Goal: Find specific page/section: Find specific page/section

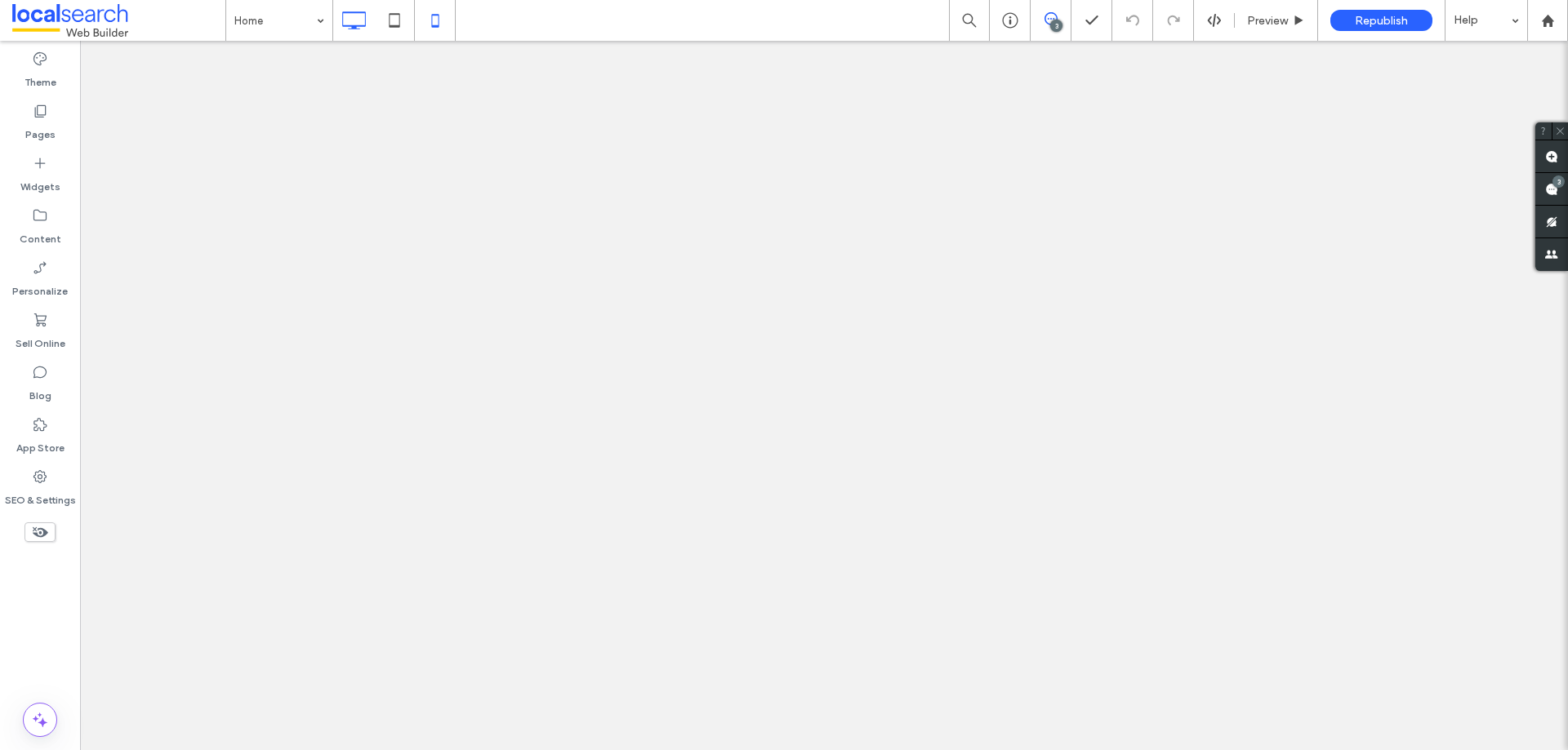
drag, startPoint x: 0, startPoint y: 0, endPoint x: 415, endPoint y: 1, distance: 415.0
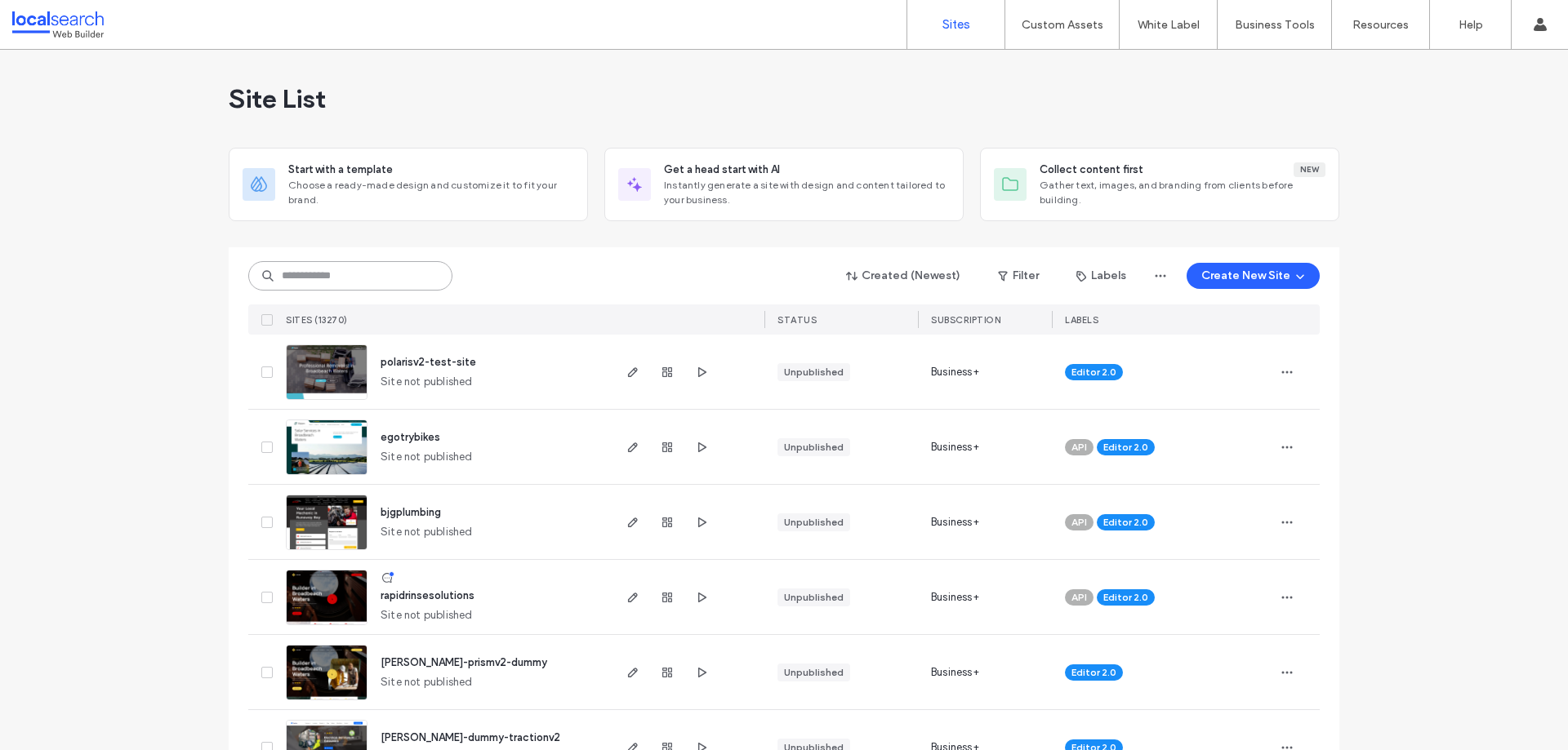
click at [372, 281] on input at bounding box center [350, 275] width 204 height 29
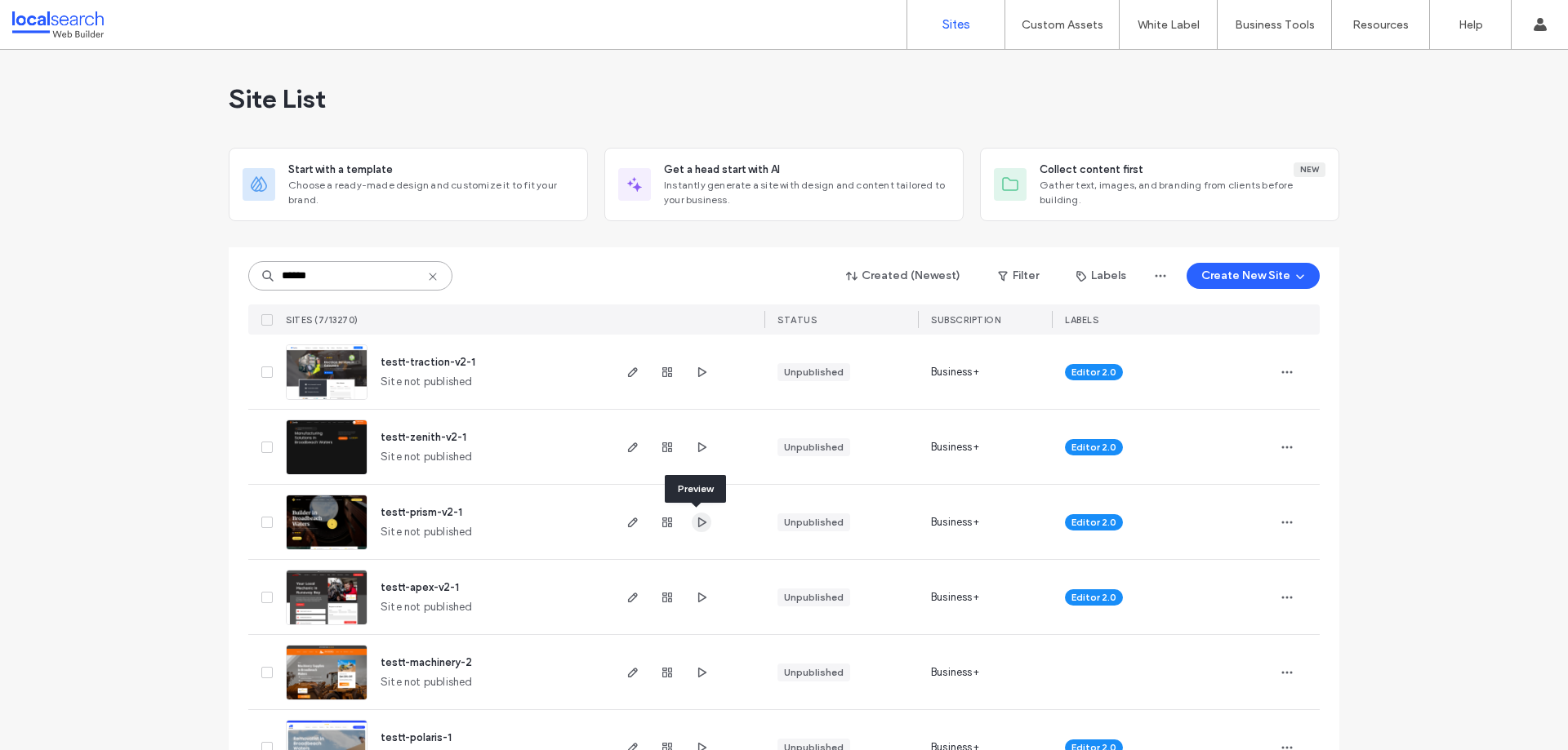
type input "******"
click at [695, 524] on icon "button" at bounding box center [700, 521] width 13 height 13
